Goal: Task Accomplishment & Management: Manage account settings

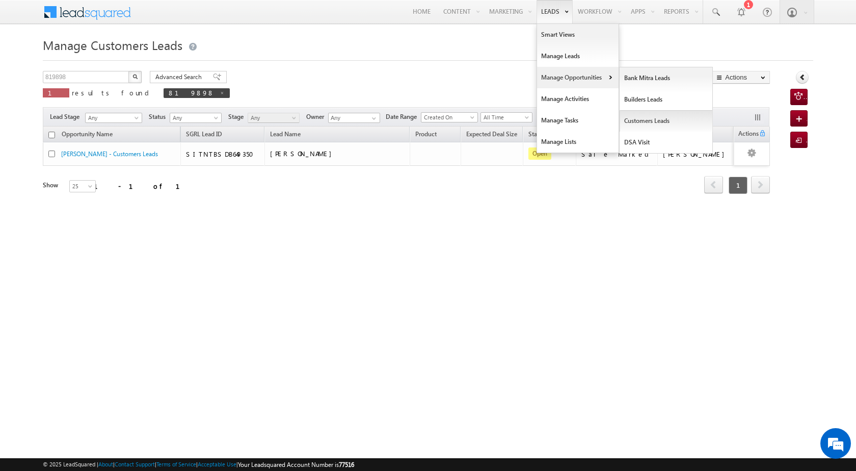
click at [641, 118] on link "Customers Leads" at bounding box center [666, 120] width 93 height 21
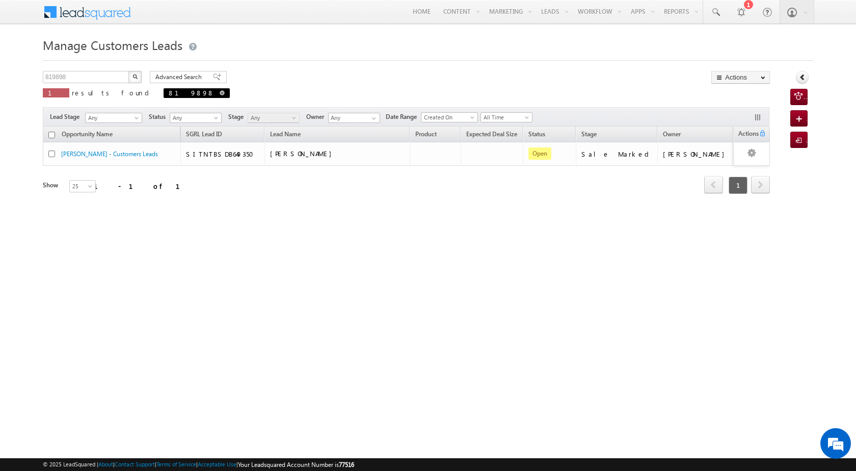
click at [220, 91] on span at bounding box center [222, 92] width 5 height 5
type input "Search Customers Leads"
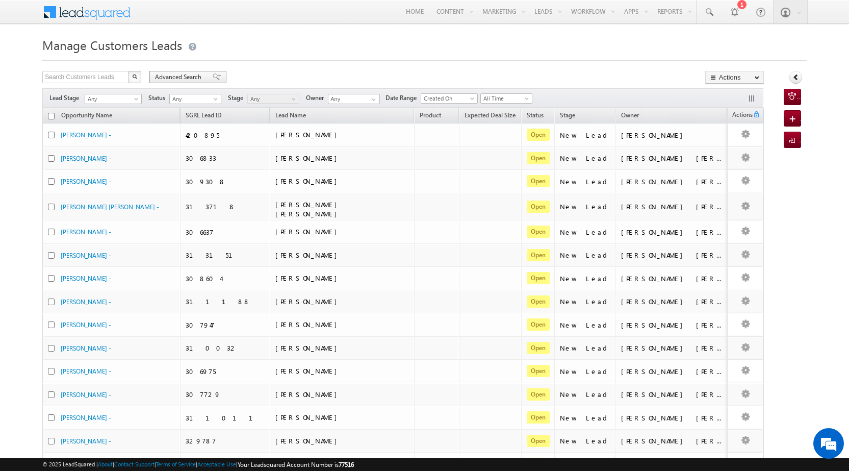
click at [168, 80] on span "Advanced Search" at bounding box center [179, 76] width 49 height 9
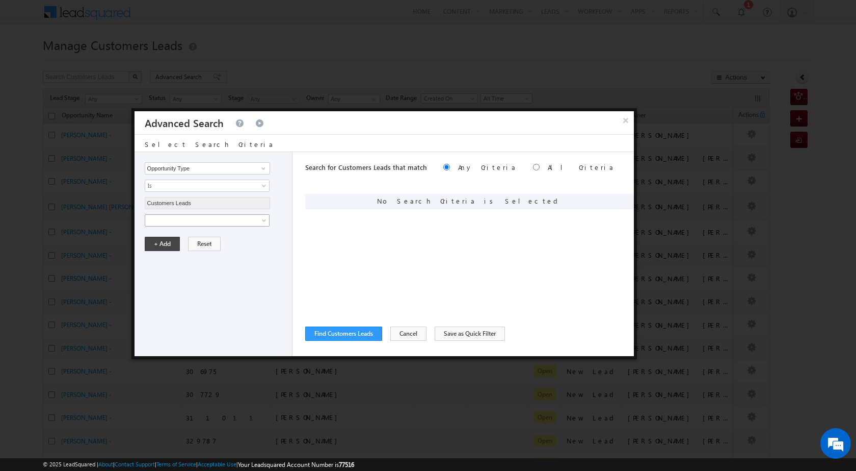
click at [205, 224] on span at bounding box center [200, 220] width 111 height 9
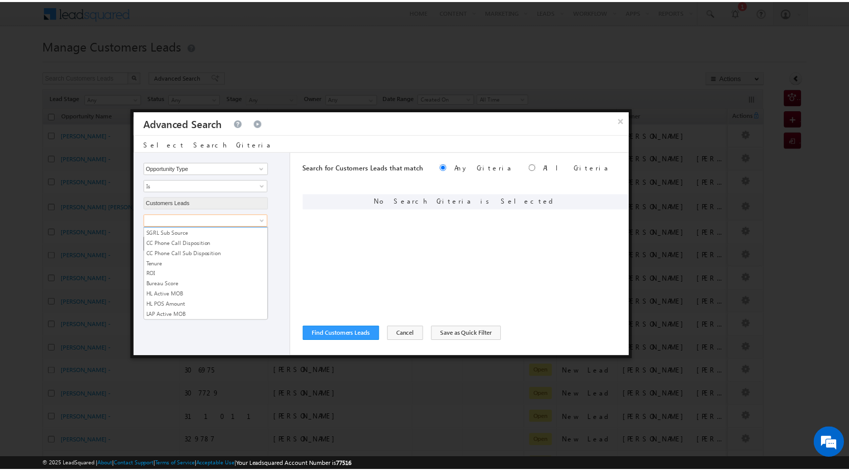
scroll to position [509, 0]
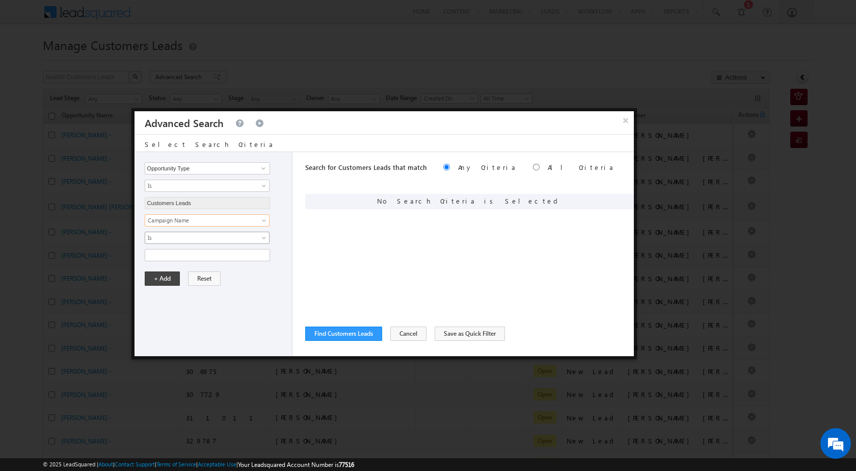
click at [202, 240] on span "Is" at bounding box center [200, 237] width 111 height 9
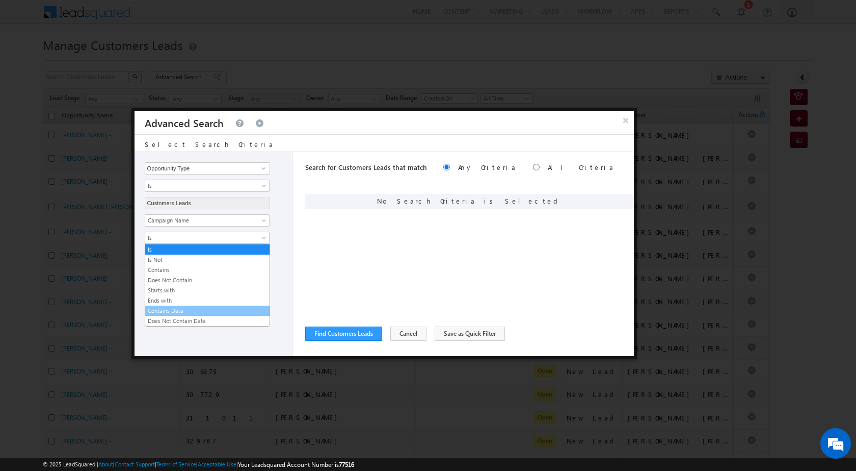
click at [183, 311] on link "Contains Data" at bounding box center [207, 310] width 124 height 9
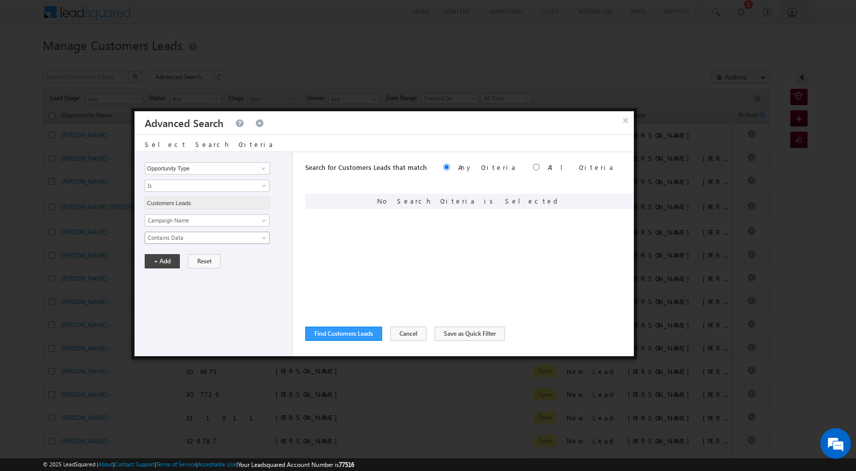
click at [187, 240] on span "Contains Data" at bounding box center [200, 237] width 111 height 9
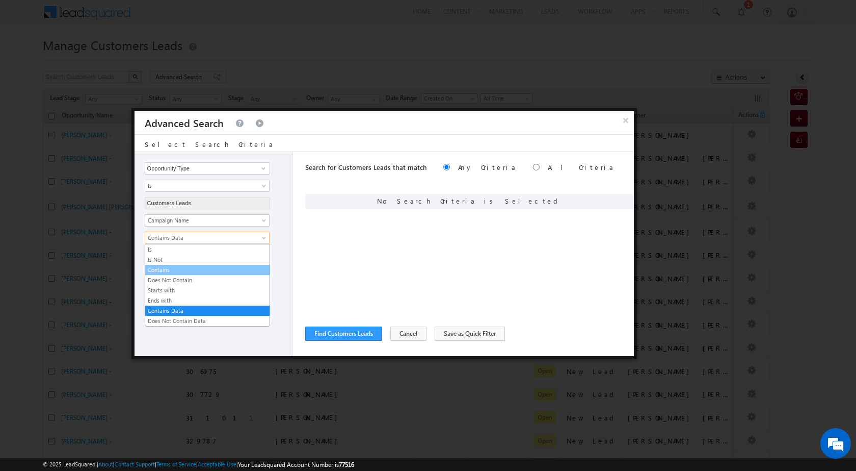
click at [180, 267] on link "Contains" at bounding box center [207, 269] width 124 height 9
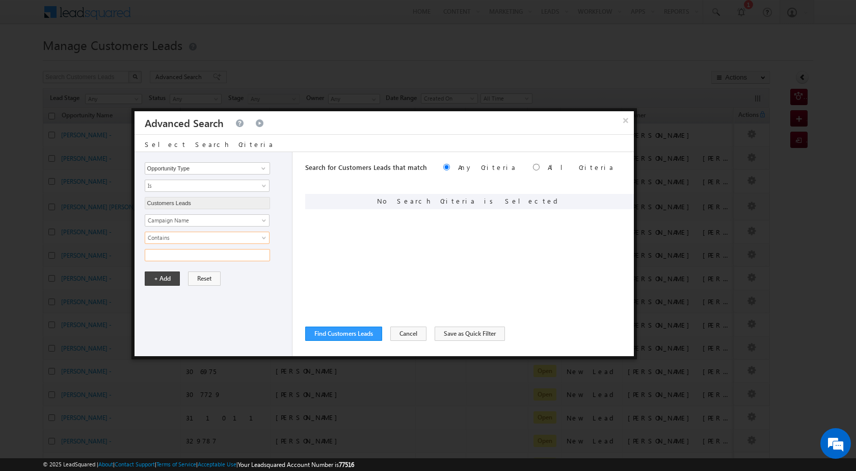
click at [184, 254] on input "text" at bounding box center [207, 255] width 125 height 12
type input "04SEP25"
click at [145, 271] on button "+ Add" at bounding box center [162, 278] width 35 height 14
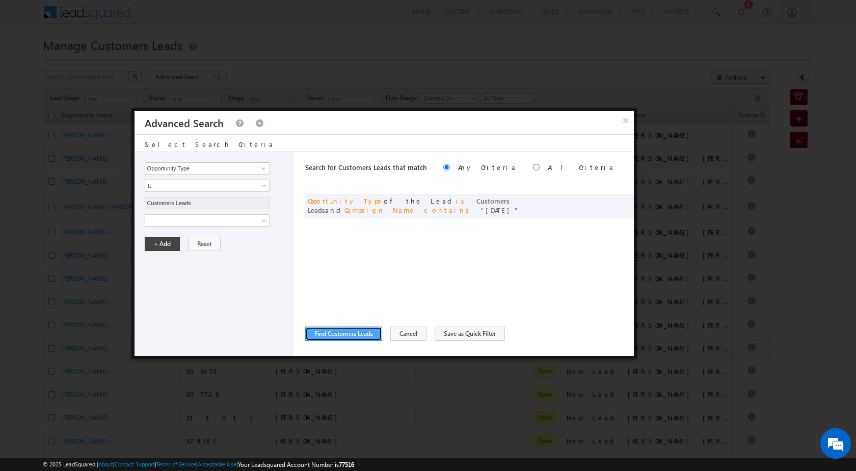
click at [342, 338] on button "Find Customers Leads" at bounding box center [343, 333] width 77 height 14
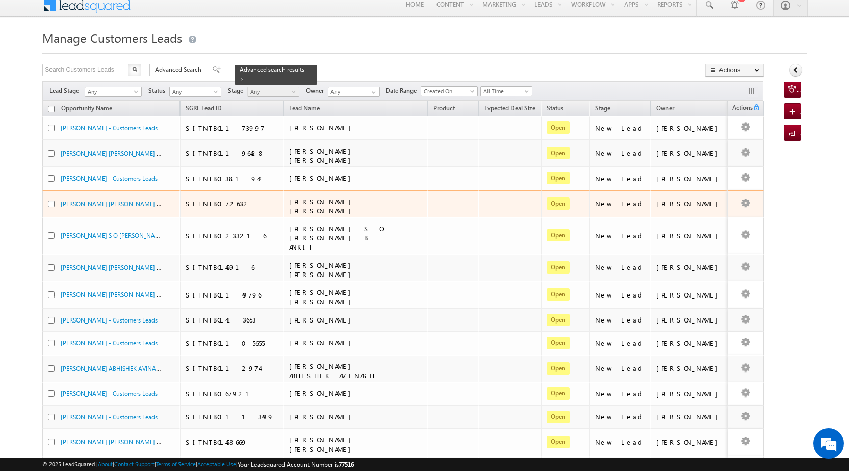
scroll to position [0, 0]
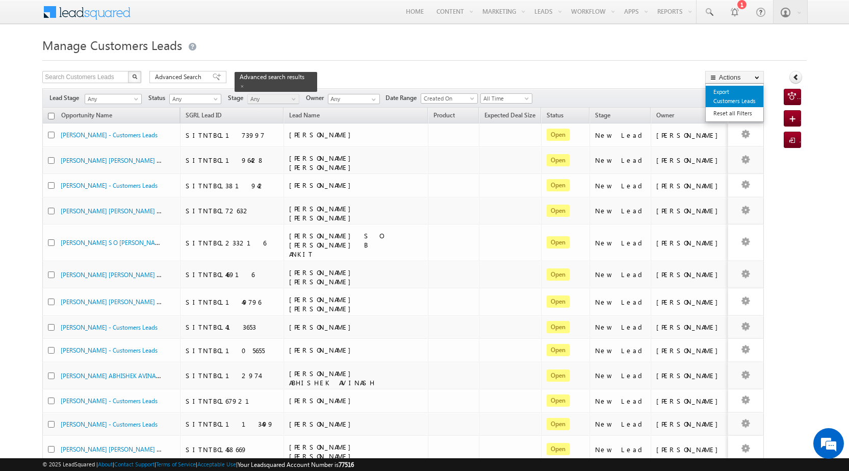
click at [746, 95] on link "Export Customers Leads" at bounding box center [735, 96] width 58 height 21
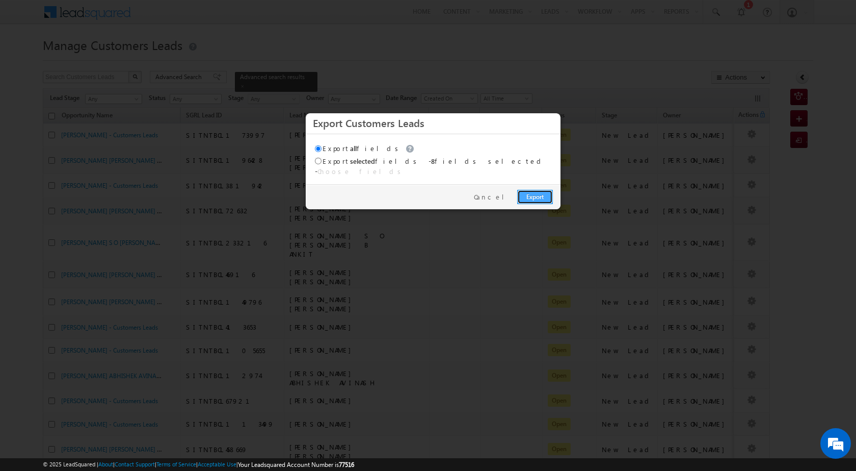
click at [550, 193] on link "Export" at bounding box center [535, 197] width 36 height 14
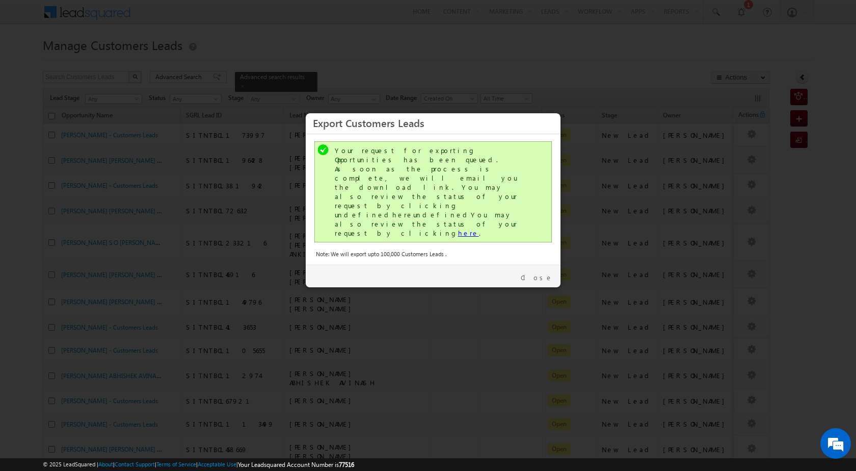
click at [458, 228] on link "here" at bounding box center [468, 232] width 21 height 9
click at [545, 273] on link "Close" at bounding box center [537, 277] width 32 height 9
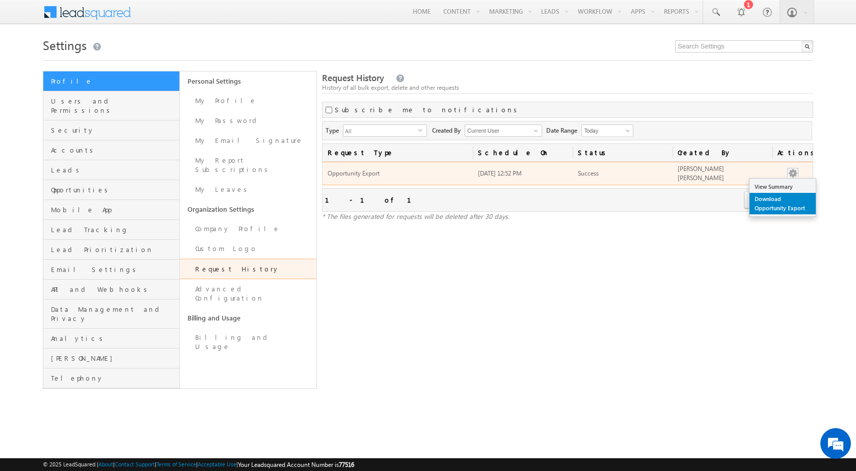
click at [790, 200] on link "Download Opportunity Export" at bounding box center [783, 203] width 66 height 21
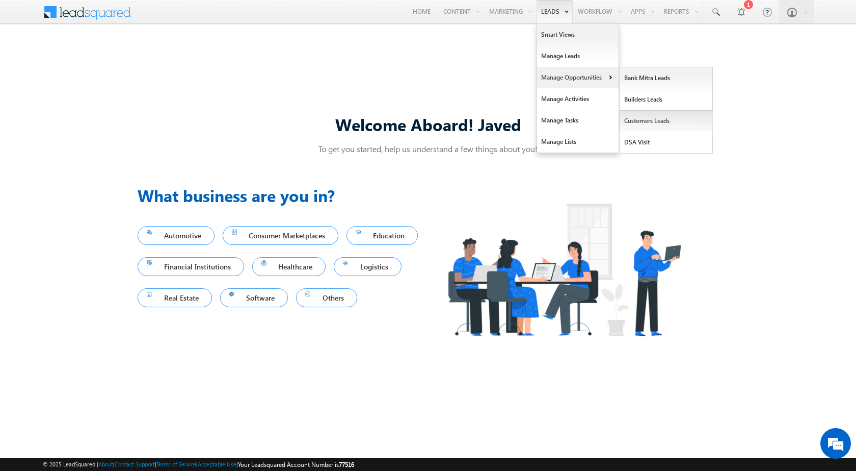
click at [658, 123] on link "Customers Leads" at bounding box center [666, 120] width 93 height 21
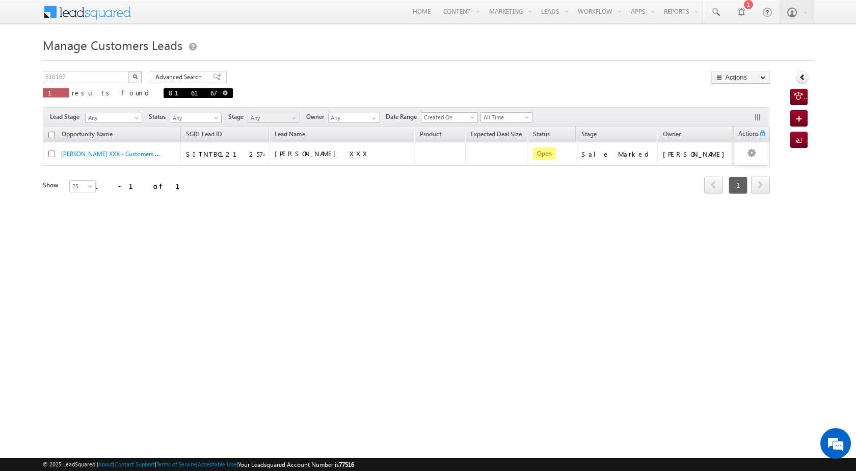
click at [223, 94] on span at bounding box center [225, 92] width 5 height 5
type input "Search Customers Leads"
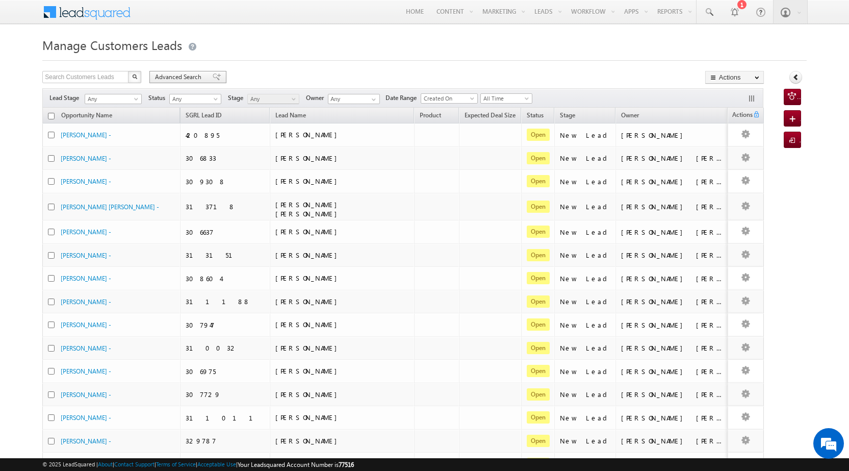
click at [169, 76] on span "Advanced Search" at bounding box center [179, 76] width 49 height 9
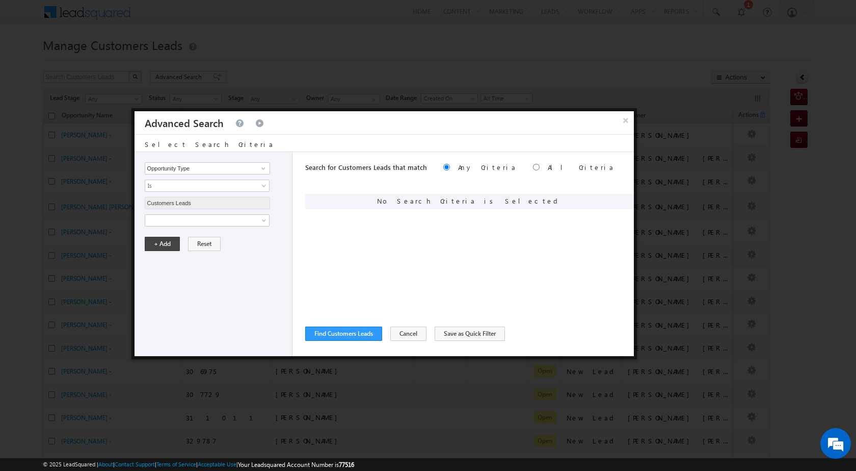
click at [216, 227] on div "Opportunity Type Lead Owner Sales Group Prospect Id Address 1 Address 2 Age Ass…" at bounding box center [214, 254] width 158 height 204
click at [216, 222] on span at bounding box center [200, 220] width 111 height 9
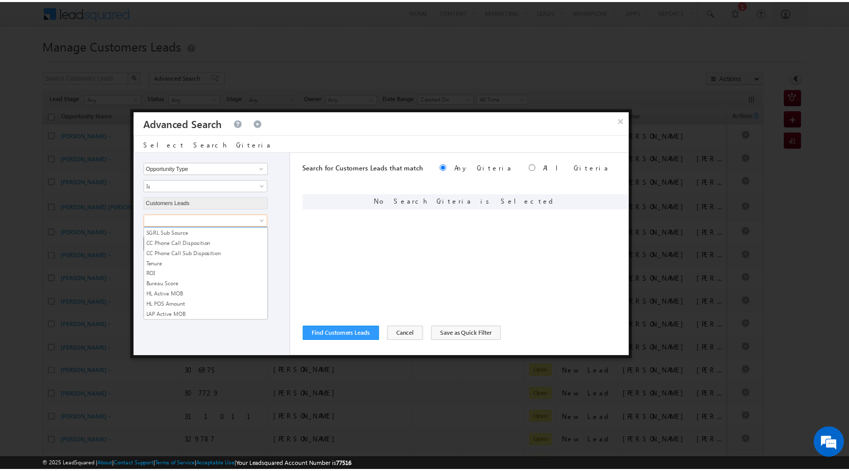
scroll to position [509, 0]
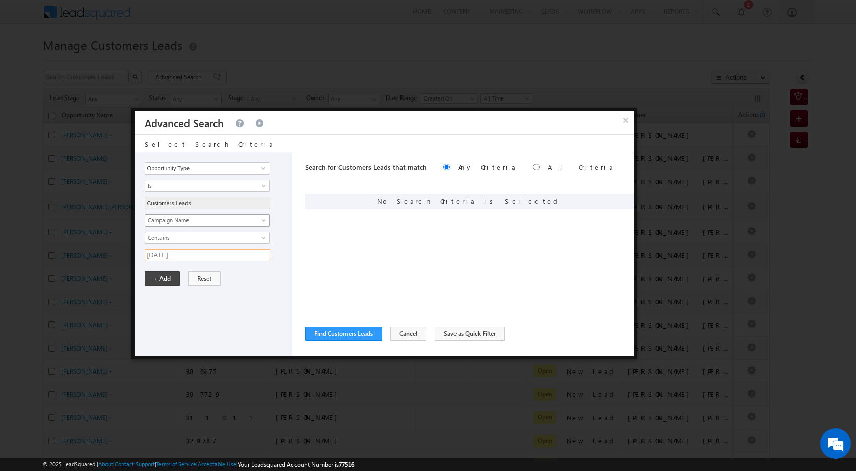
type input "04SEP25"
click at [145, 271] on button "+ Add" at bounding box center [162, 278] width 35 height 14
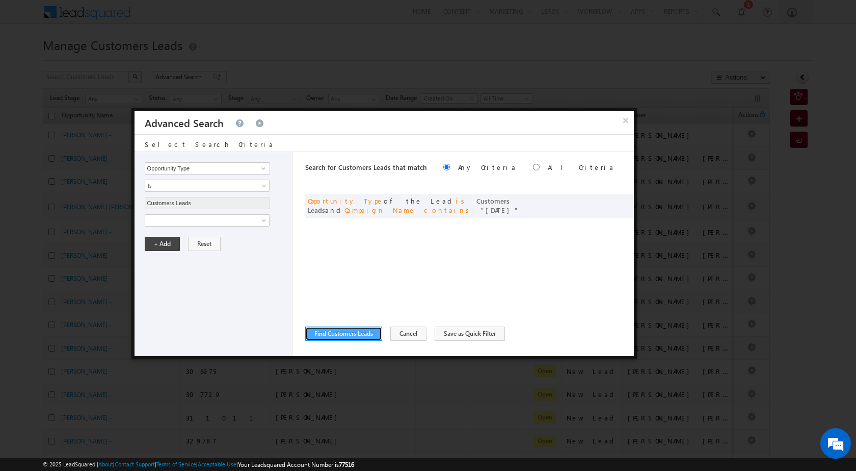
click at [347, 331] on button "Find Customers Leads" at bounding box center [343, 333] width 77 height 14
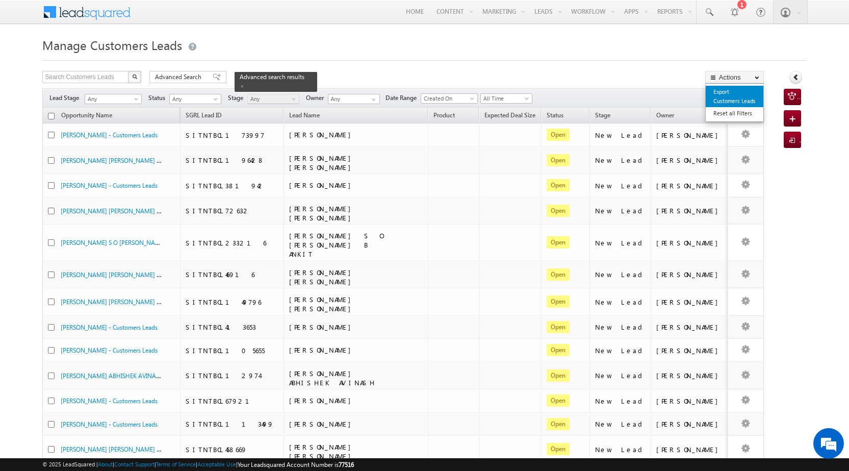
click at [744, 98] on link "Export Customers Leads" at bounding box center [735, 96] width 58 height 21
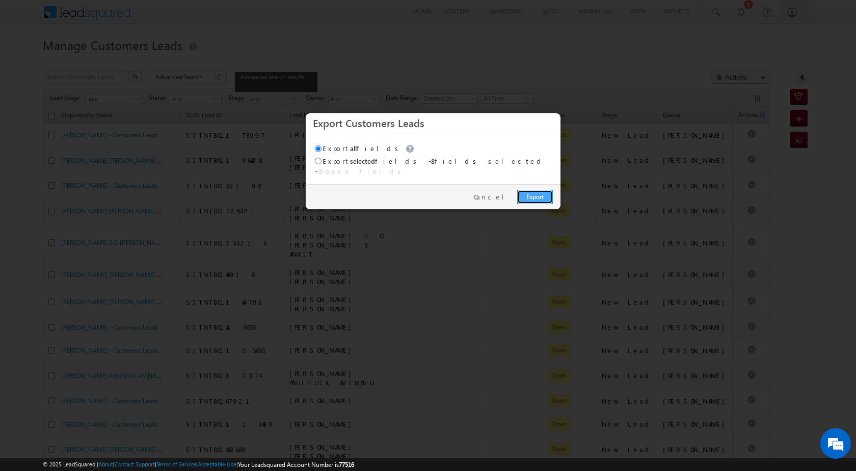
click at [533, 190] on link "Export" at bounding box center [535, 197] width 36 height 14
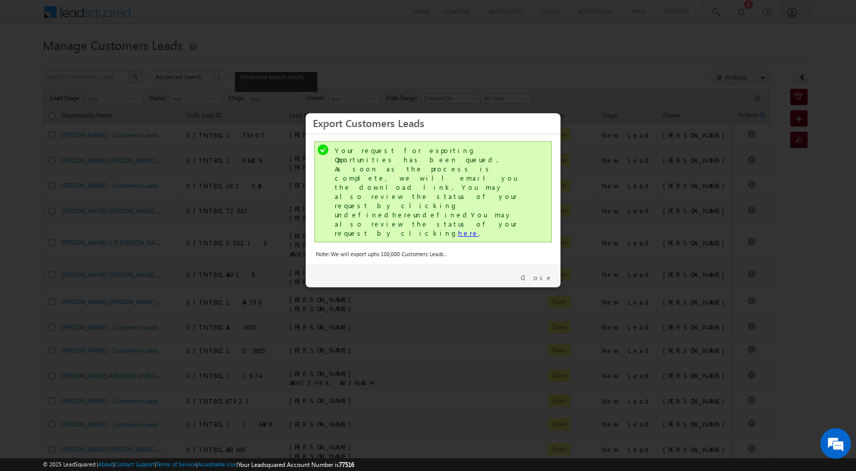
click at [458, 228] on link "here" at bounding box center [468, 232] width 21 height 9
click at [549, 265] on div "Close" at bounding box center [433, 276] width 255 height 22
click at [548, 273] on link "Close" at bounding box center [537, 277] width 32 height 9
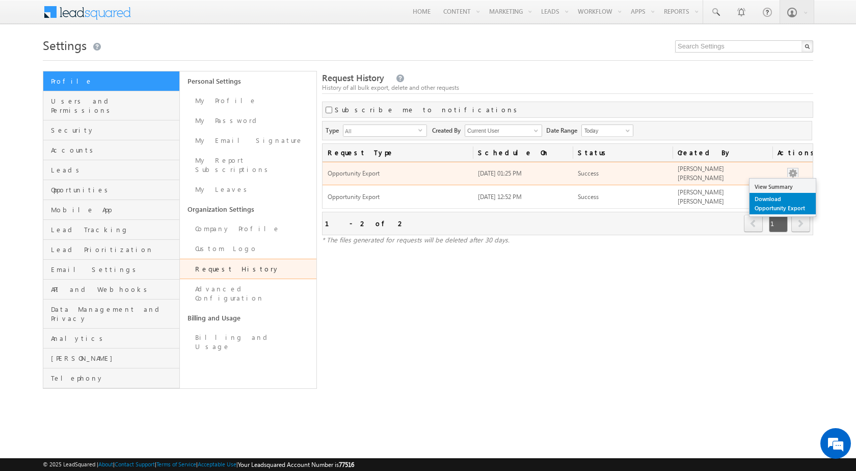
click at [786, 200] on link "Download Opportunity Export" at bounding box center [783, 203] width 66 height 21
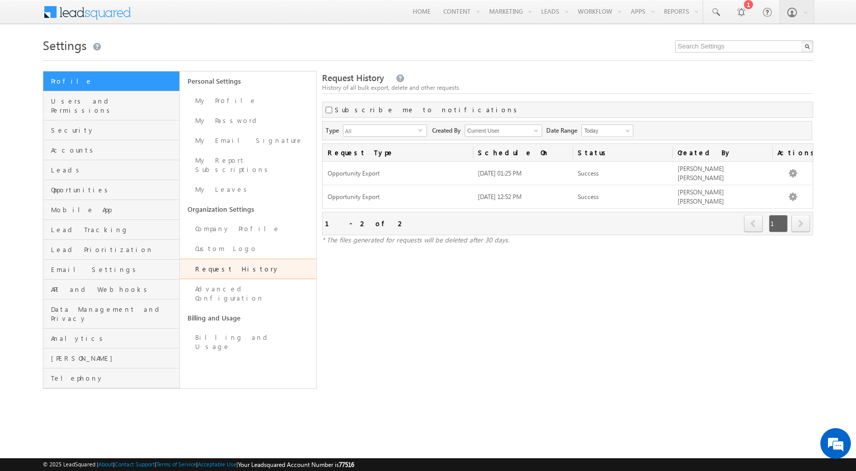
click at [642, 24] on div "Menu [PERSON_NAME]... javed .ansa ri@sg rlimi [PERSON_NAME].i n SGR Limit" at bounding box center [428, 12] width 771 height 25
